Goal: Task Accomplishment & Management: Complete application form

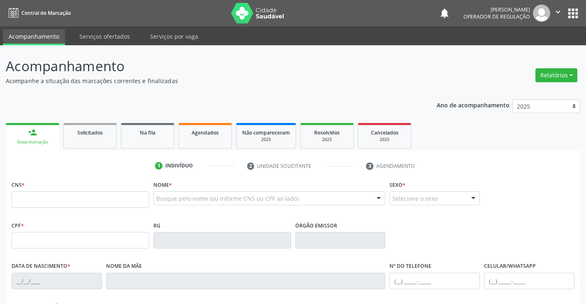
drag, startPoint x: 0, startPoint y: 0, endPoint x: 74, endPoint y: 205, distance: 218.1
click at [74, 205] on input "text" at bounding box center [81, 199] width 138 height 16
type input "702 0093 4658 5782"
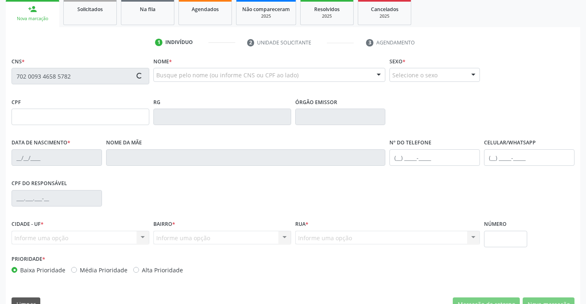
type input "1117207960"
type input "0[DATE]"
type input "[PHONE_NUMBER]"
type input "006.689.615-03"
type input "SN"
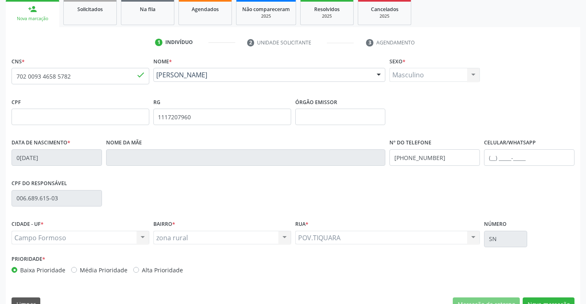
scroll to position [142, 0]
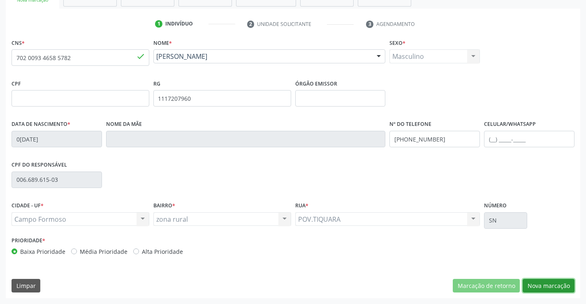
click at [555, 279] on button "Nova marcação" at bounding box center [549, 286] width 52 height 14
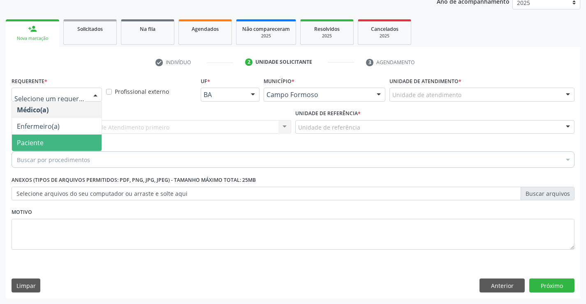
click at [48, 135] on span "Paciente" at bounding box center [57, 142] width 90 height 16
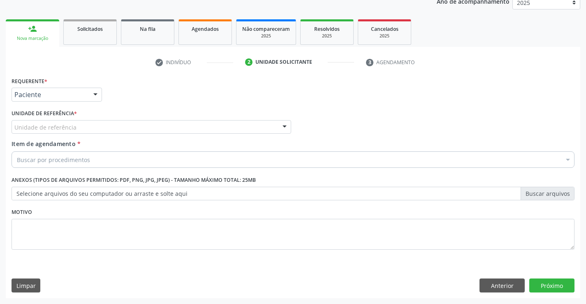
click at [95, 127] on div "Unidade de referência" at bounding box center [152, 127] width 280 height 14
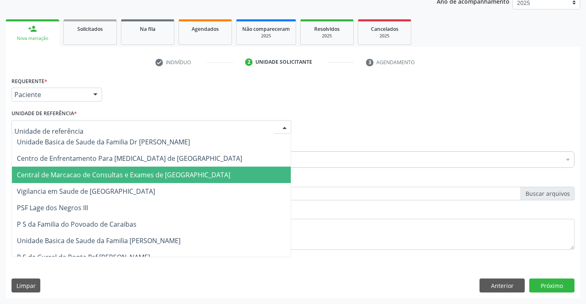
click at [108, 176] on span "Central de Marcacao de Consultas e Exames de [GEOGRAPHIC_DATA]" at bounding box center [123, 174] width 213 height 9
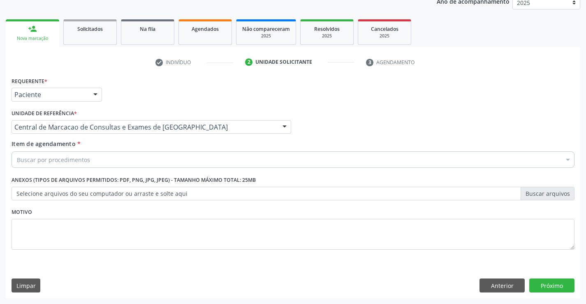
click at [128, 160] on div "Buscar por procedimentos" at bounding box center [293, 159] width 563 height 16
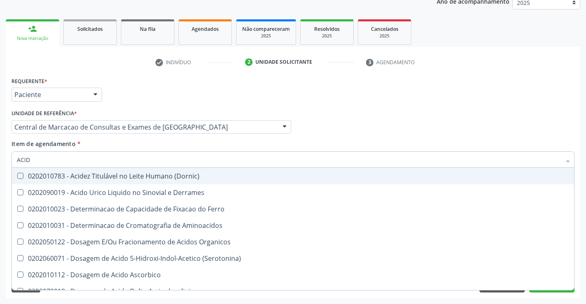
type input "ACIDO"
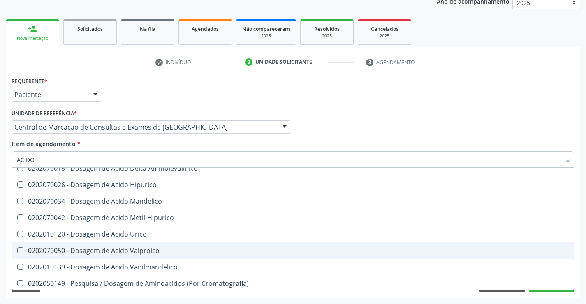
scroll to position [123, 0]
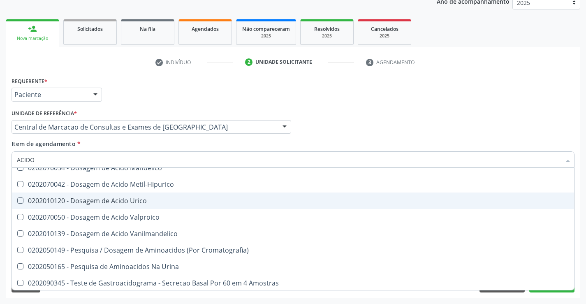
click at [151, 204] on div "0202010120 - Dosagem de Acido Urico" at bounding box center [293, 200] width 552 height 7
checkbox Urico "true"
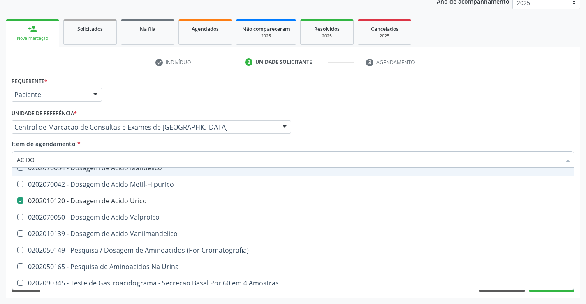
click at [88, 157] on input "ACIDO" at bounding box center [289, 159] width 544 height 16
type input "PO"
checkbox Urico "false"
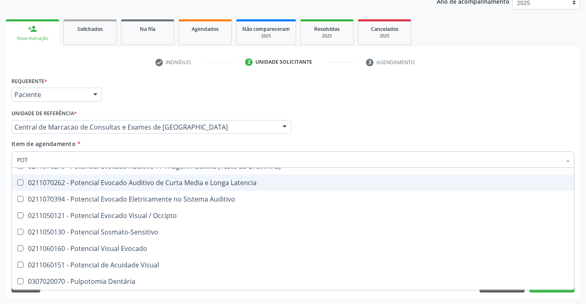
scroll to position [0, 0]
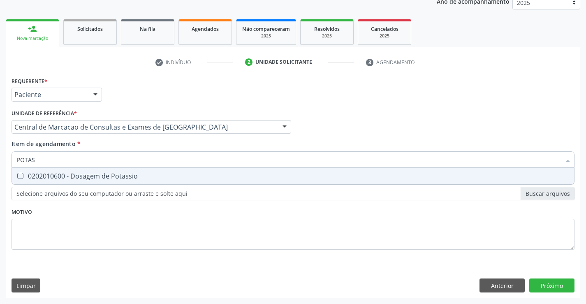
type input "POTASS"
click at [83, 179] on div "0202010600 - Dosagem de Potassio" at bounding box center [293, 176] width 552 height 7
checkbox Potassio "true"
type input "POTASS"
click at [169, 206] on div "Requerente * Paciente Médico(a) Enfermeiro(a) Paciente Nenhum resultado encontr…" at bounding box center [293, 168] width 563 height 186
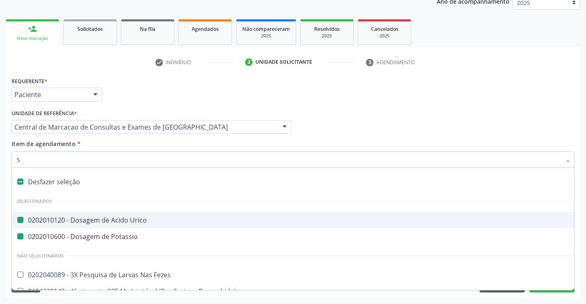
type input "SO"
checkbox Urico "false"
checkbox Potassio "false"
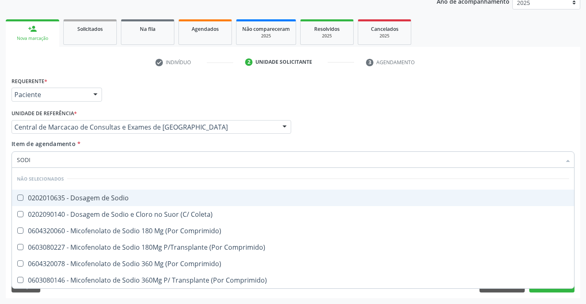
type input "SODIO"
click at [101, 195] on div "0202010635 - Dosagem de Sodio" at bounding box center [293, 198] width 552 height 7
checkbox Sodio "true"
click at [96, 162] on input "SODIO" at bounding box center [289, 159] width 544 height 16
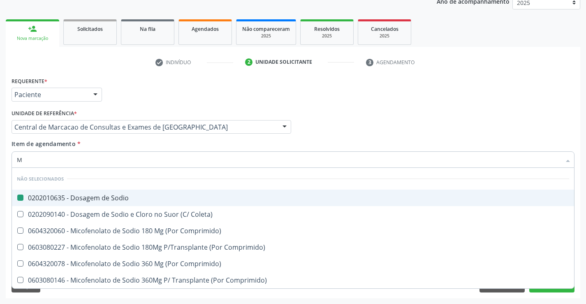
type input "MA"
checkbox Sodio "false"
checkbox Coleta\) "false"
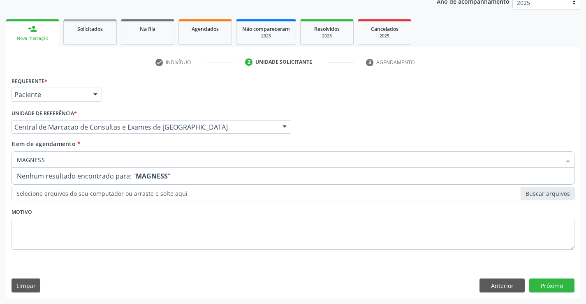
type input "MAGNES"
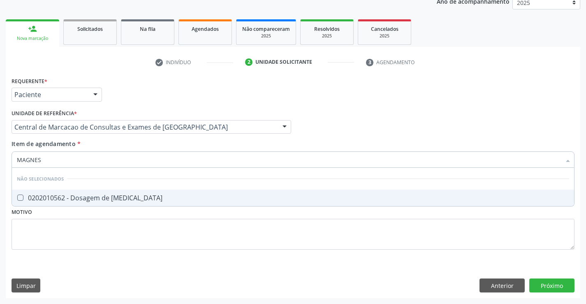
click at [130, 199] on div "0202010562 - Dosagem de [MEDICAL_DATA]" at bounding box center [293, 198] width 552 height 7
checkbox Magnesio "true"
click at [65, 152] on input "MAGNES" at bounding box center [289, 159] width 544 height 16
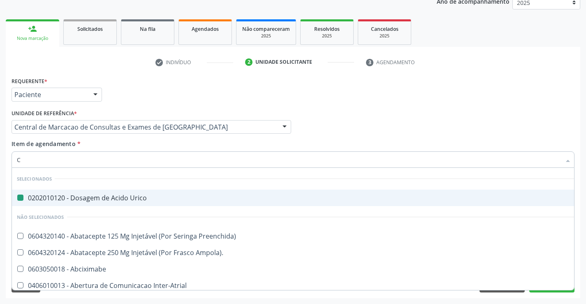
type input "CP"
checkbox Urico "false"
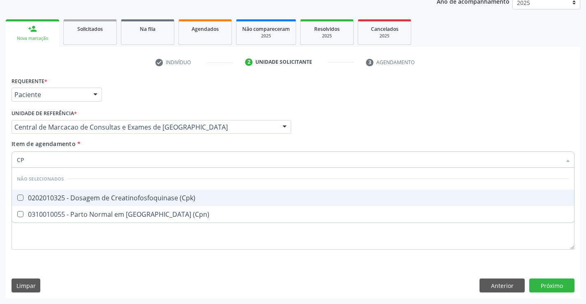
type input "CPK"
click at [95, 204] on span "0202010325 - Dosagem de Creatinofosfoquinase (Cpk)" at bounding box center [293, 198] width 562 height 16
checkbox \(Cpk\) "true"
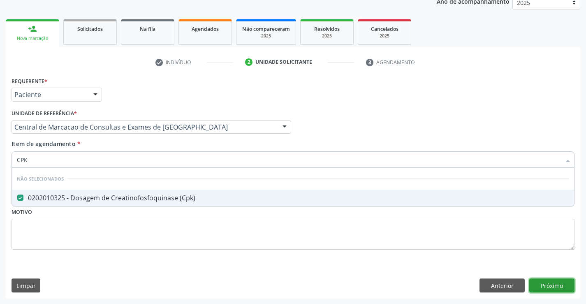
click at [565, 288] on div "Requerente * Paciente Médico(a) Enfermeiro(a) Paciente Nenhum resultado encontr…" at bounding box center [293, 186] width 574 height 223
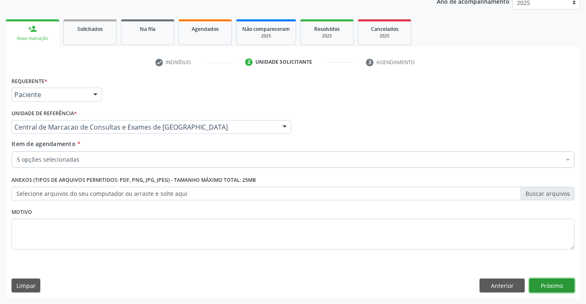
click at [561, 287] on button "Próximo" at bounding box center [551, 285] width 45 height 14
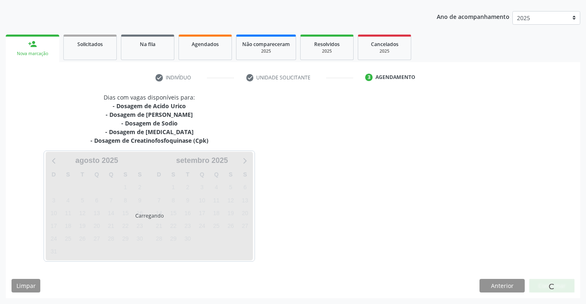
scroll to position [88, 0]
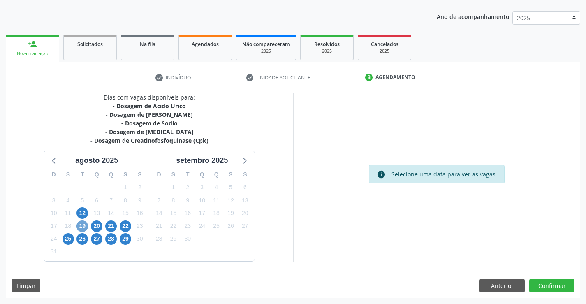
click at [84, 227] on span "19" at bounding box center [82, 226] width 12 height 12
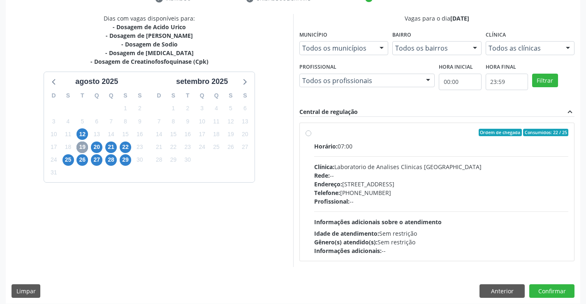
scroll to position [173, 0]
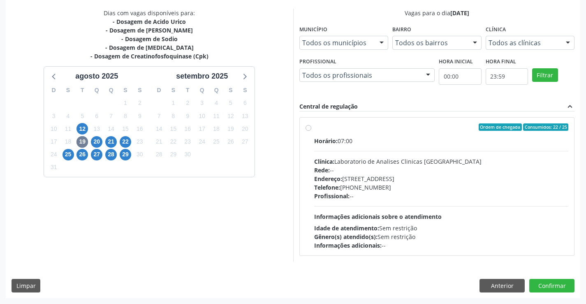
click at [372, 154] on div "Horário: 07:00 Clínica: Laboratorio de Analises Clinicas [GEOGRAPHIC_DATA] Rede…" at bounding box center [441, 193] width 255 height 113
click at [311, 131] on input "Ordem de chegada Consumidos: 22 / 25 Horário: 07:00 Clínica: Laboratorio de Ana…" at bounding box center [309, 126] width 6 height 7
radio input "true"
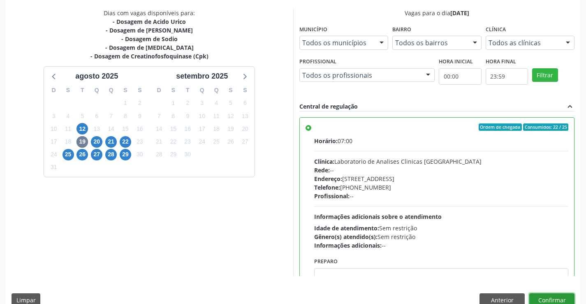
click at [559, 299] on button "Confirmar" at bounding box center [551, 300] width 45 height 14
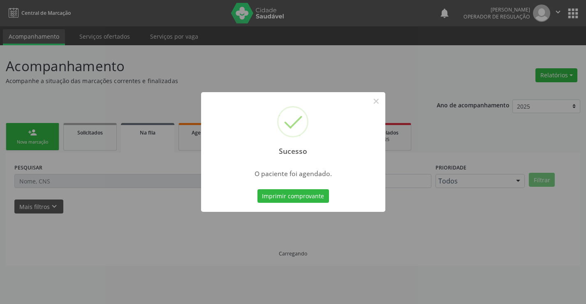
scroll to position [0, 0]
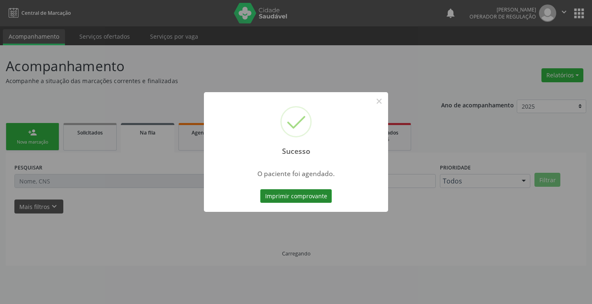
click at [315, 192] on button "Imprimir comprovante" at bounding box center [296, 196] width 72 height 14
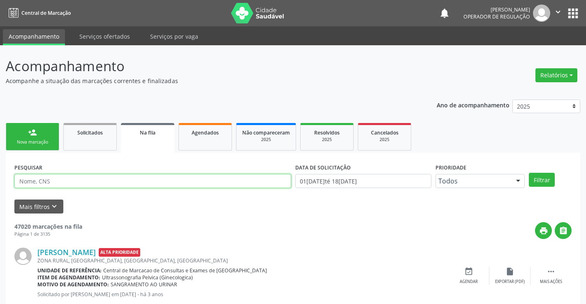
click at [94, 180] on input "text" at bounding box center [152, 181] width 277 height 14
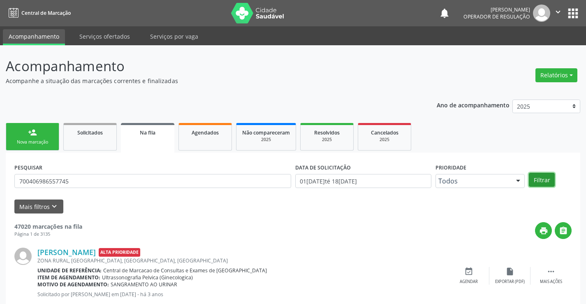
click at [548, 185] on button "Filtrar" at bounding box center [542, 180] width 26 height 14
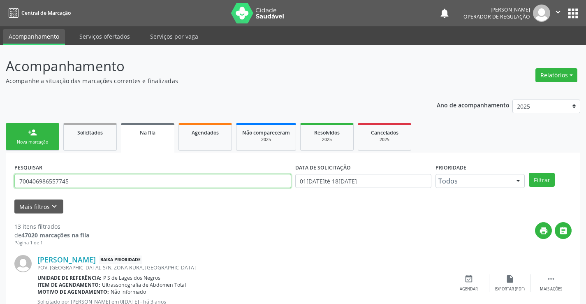
click at [86, 181] on input "700406986557745" at bounding box center [152, 181] width 277 height 14
type input "700502569654655"
click at [556, 178] on div "Filtrar" at bounding box center [550, 180] width 47 height 14
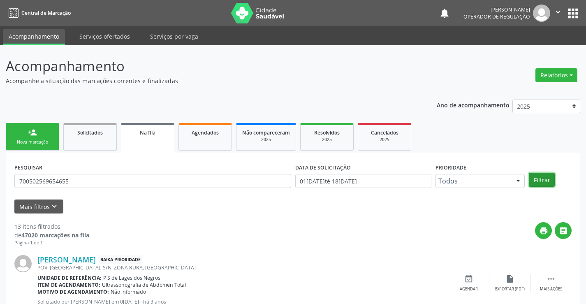
click at [546, 182] on button "Filtrar" at bounding box center [542, 180] width 26 height 14
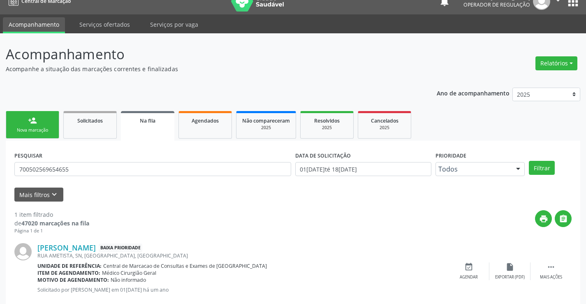
scroll to position [30, 0]
